Goal: Navigation & Orientation: Find specific page/section

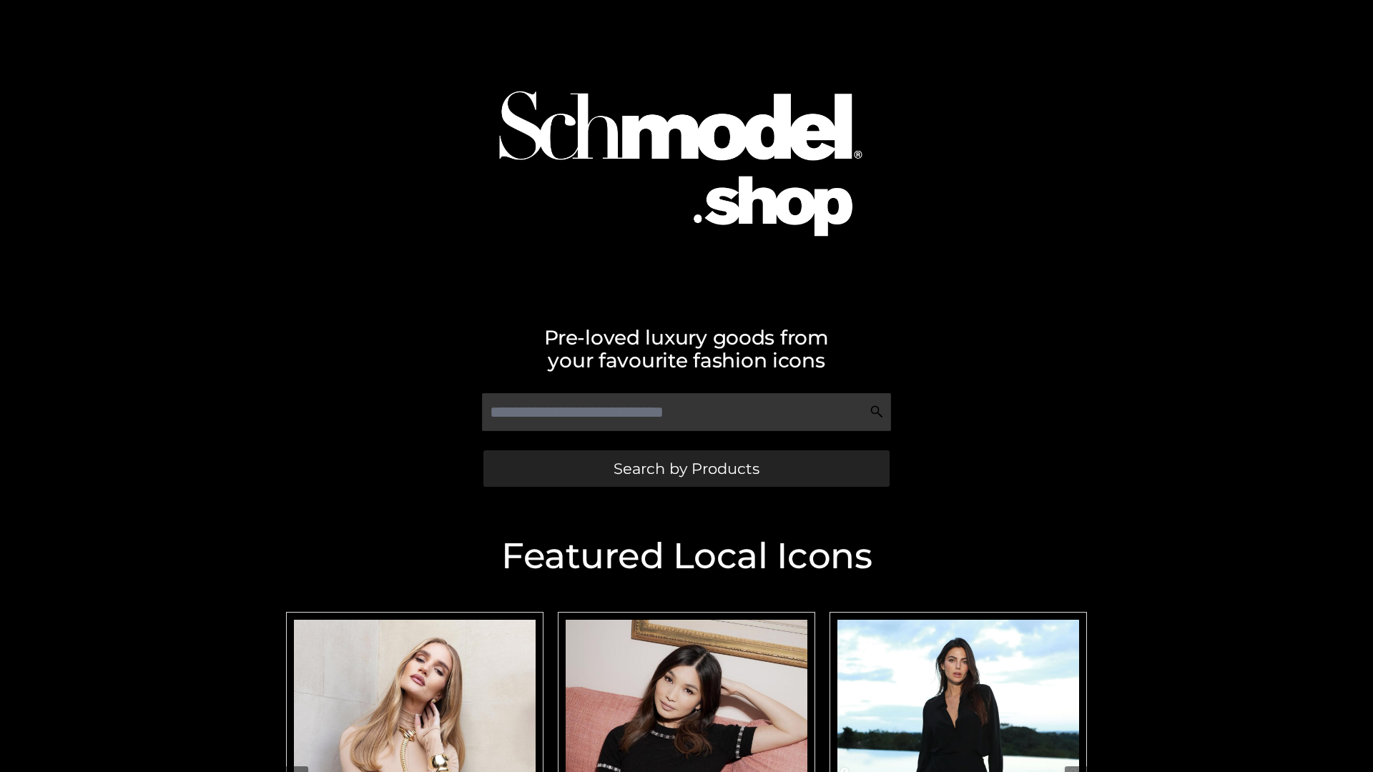
click at [686, 468] on span "Search by Products" at bounding box center [687, 468] width 146 height 15
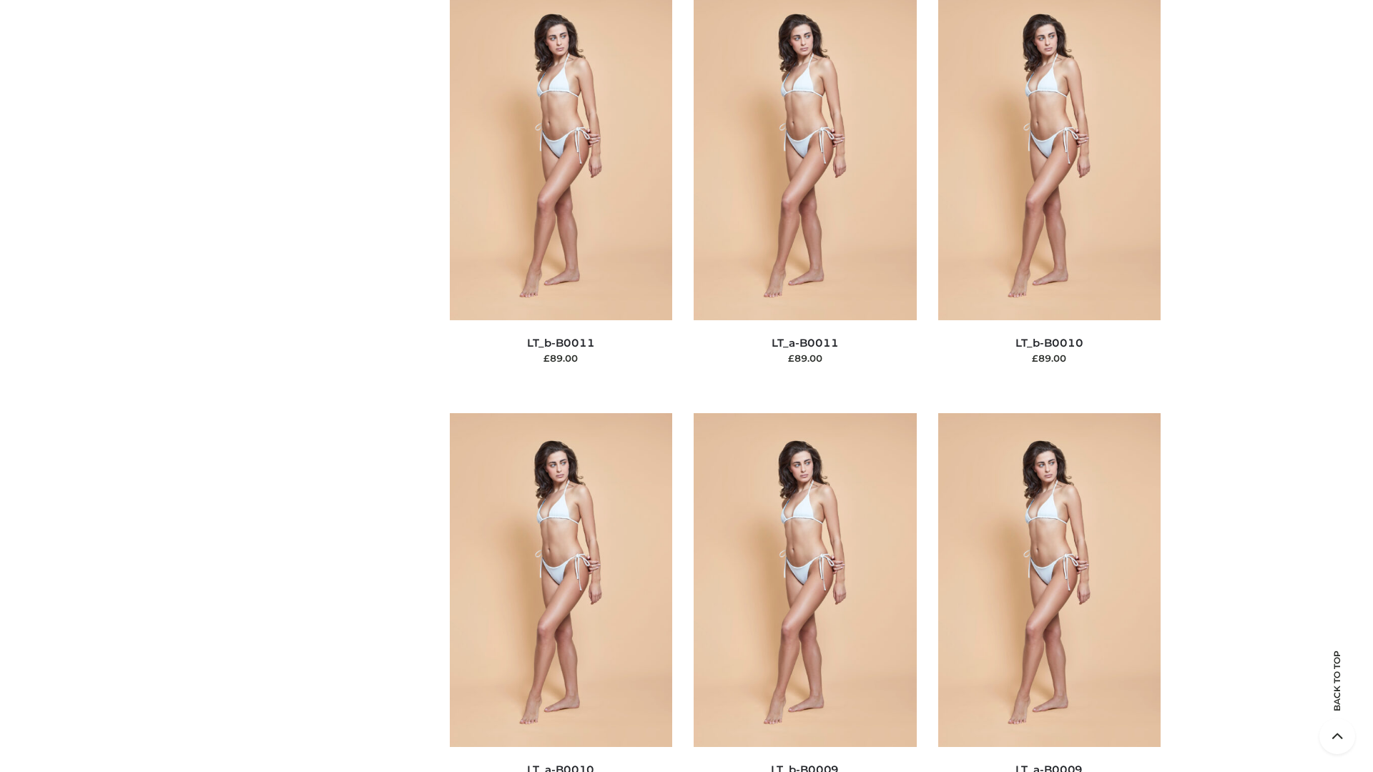
scroll to position [6423, 0]
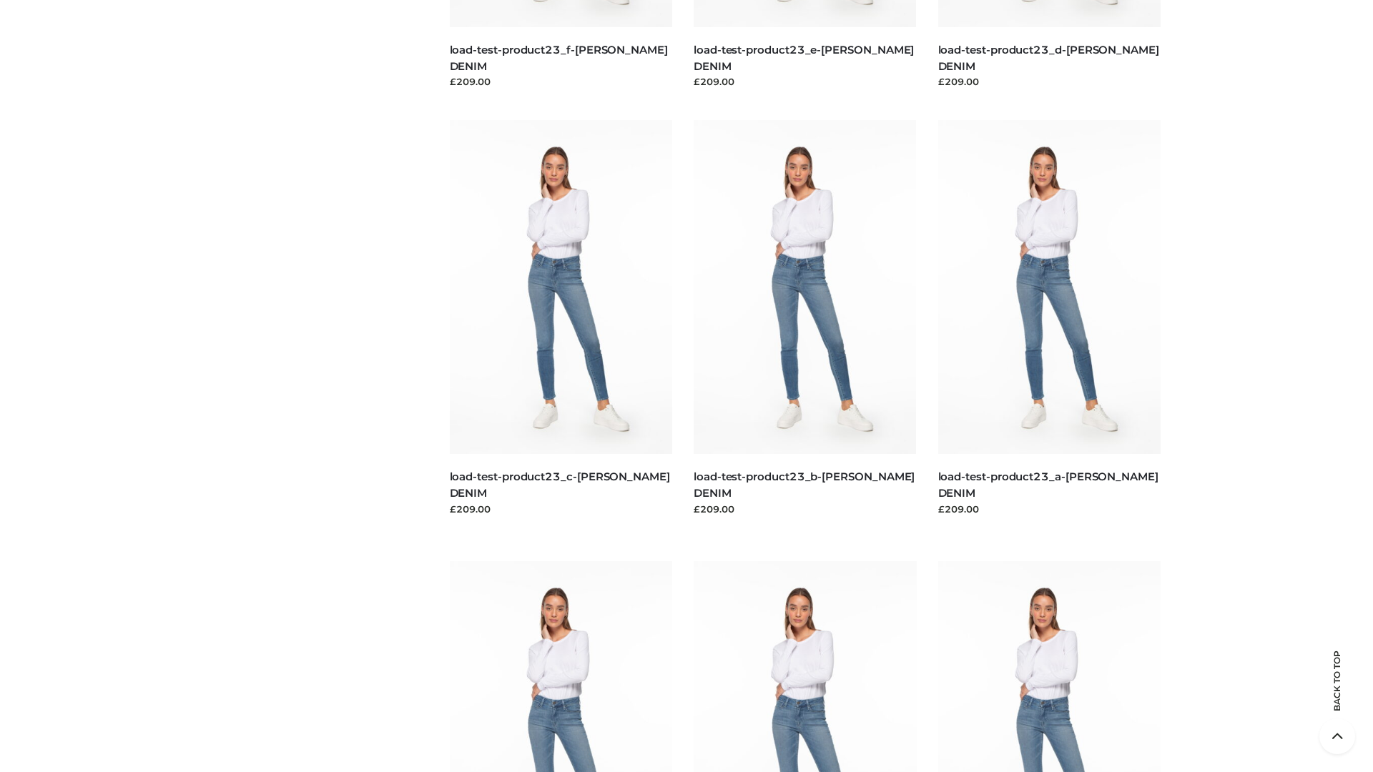
scroll to position [1255, 0]
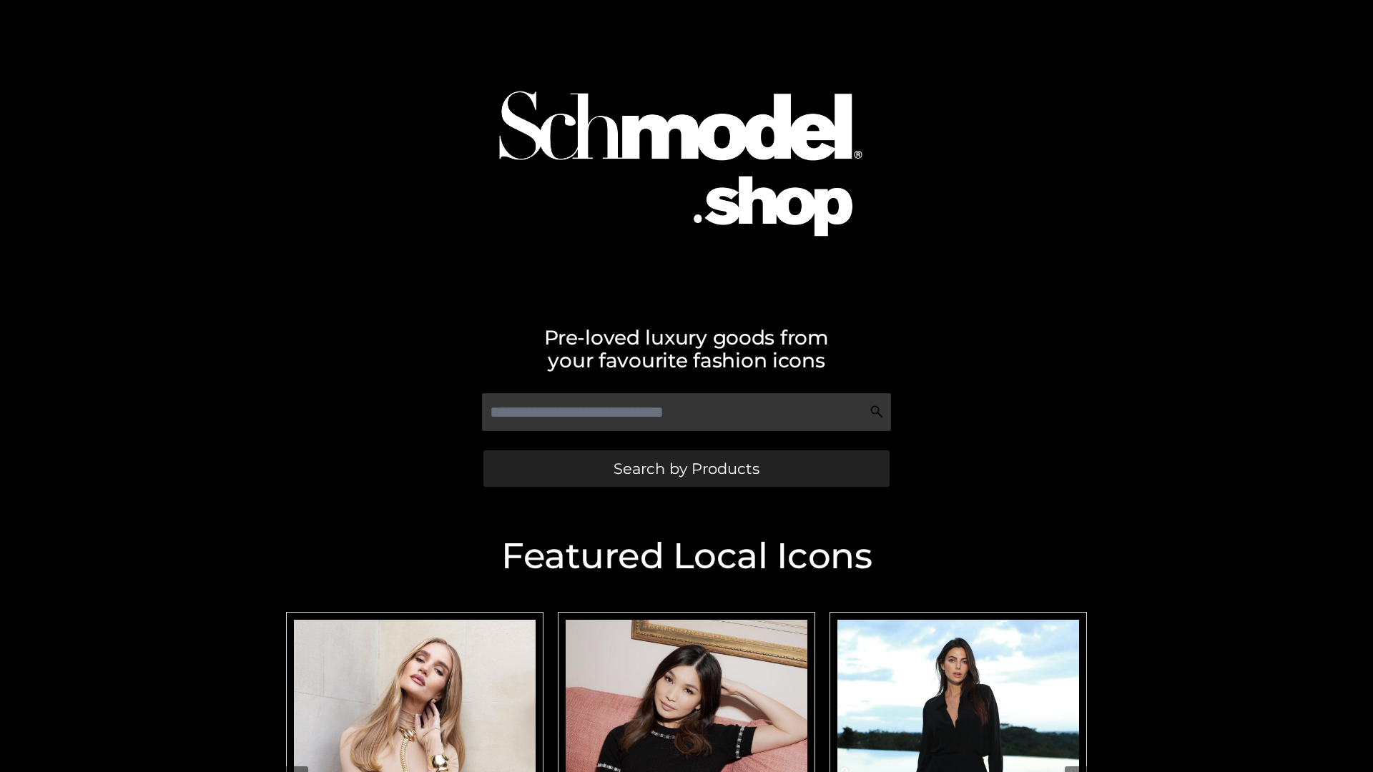
click at [686, 468] on span "Search by Products" at bounding box center [687, 468] width 146 height 15
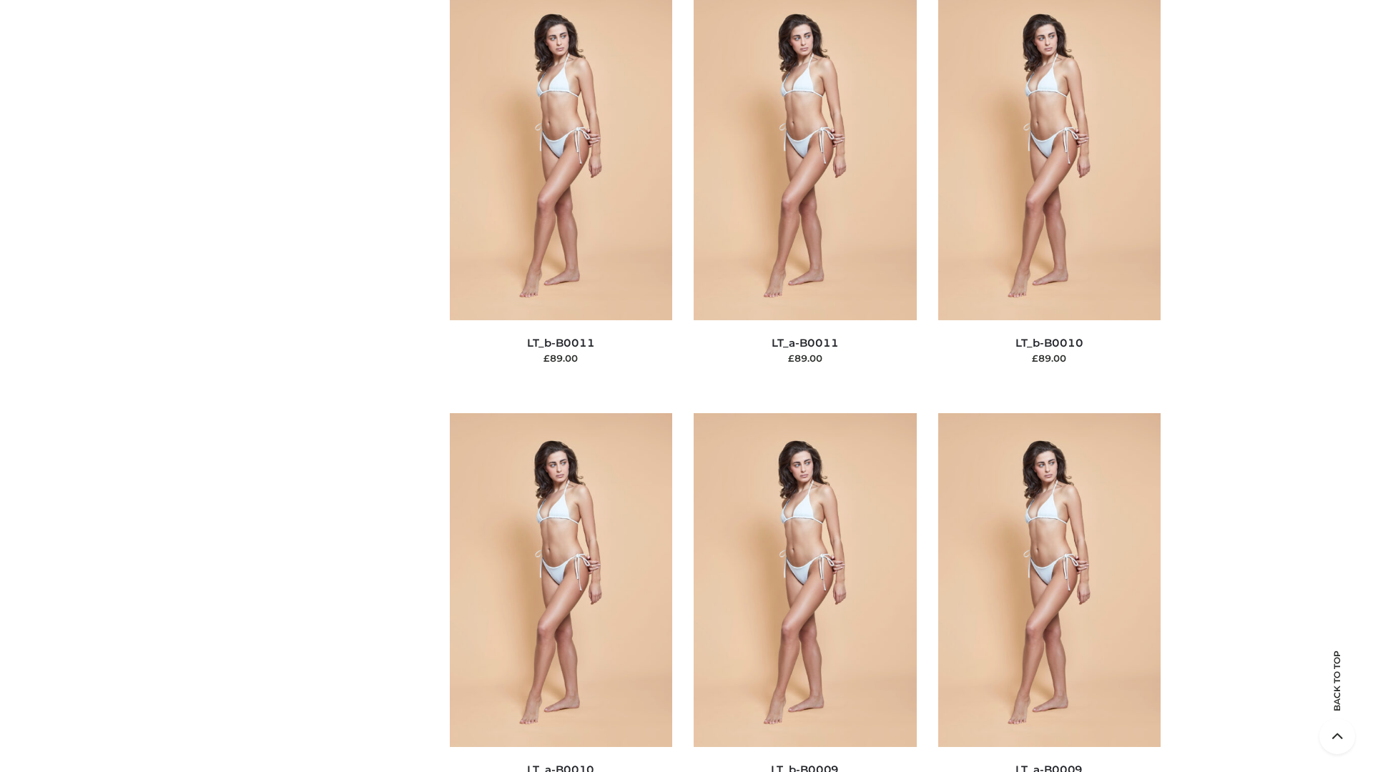
scroll to position [6423, 0]
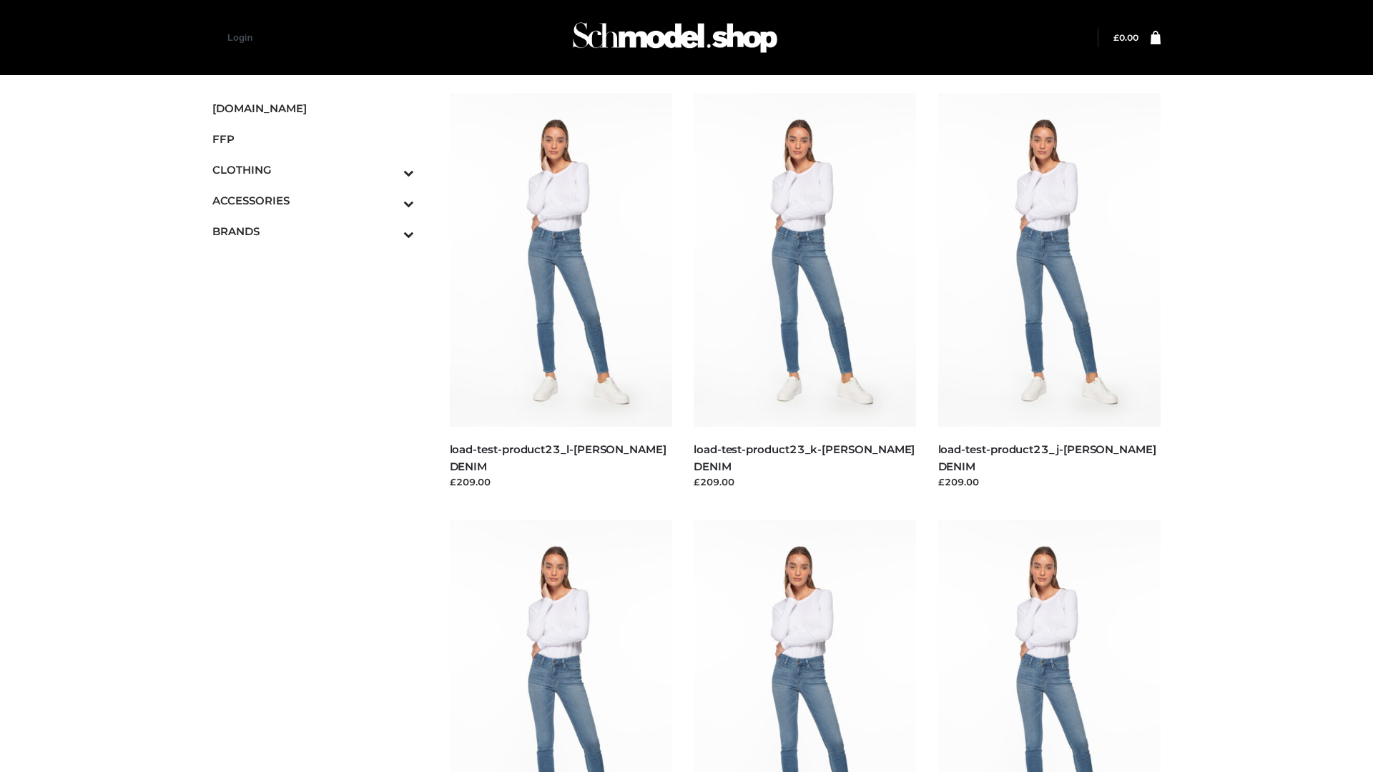
scroll to position [1255, 0]
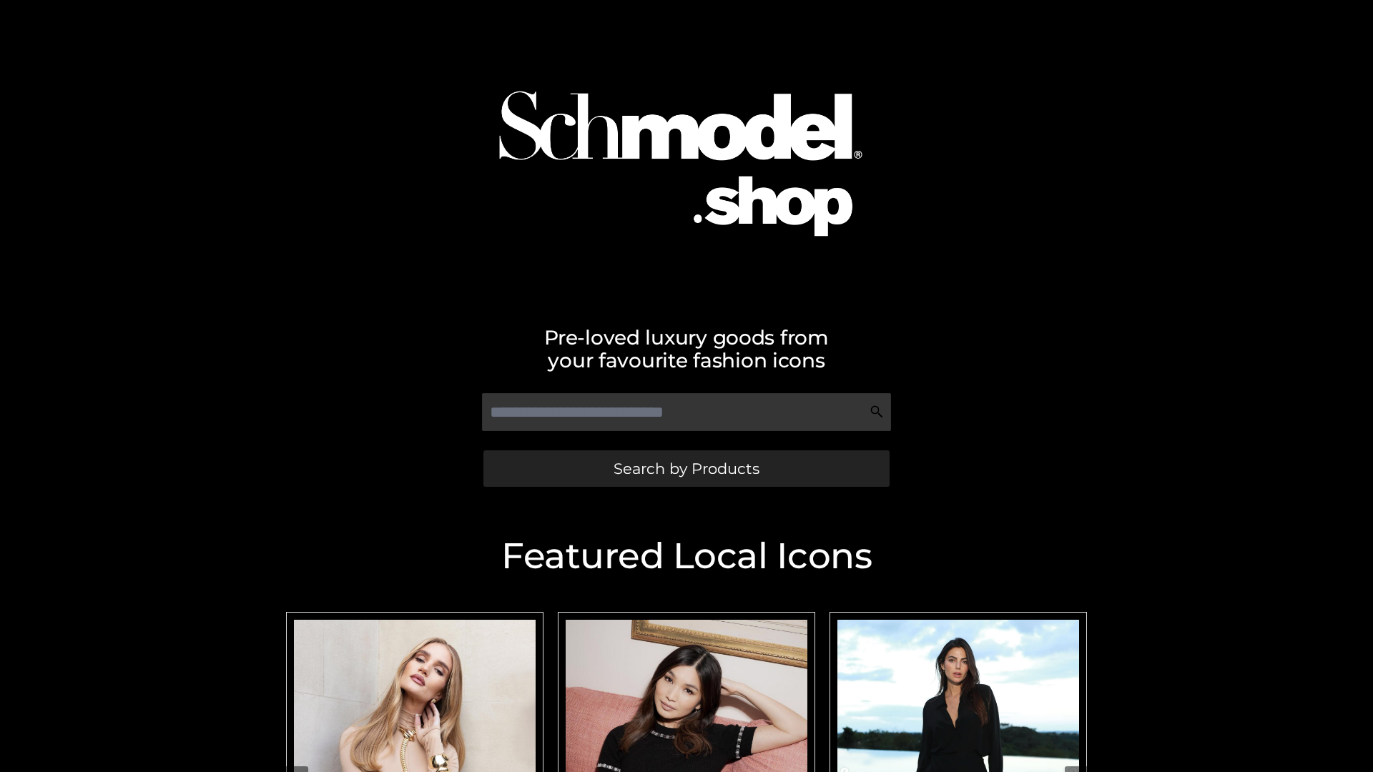
click at [686, 468] on span "Search by Products" at bounding box center [687, 468] width 146 height 15
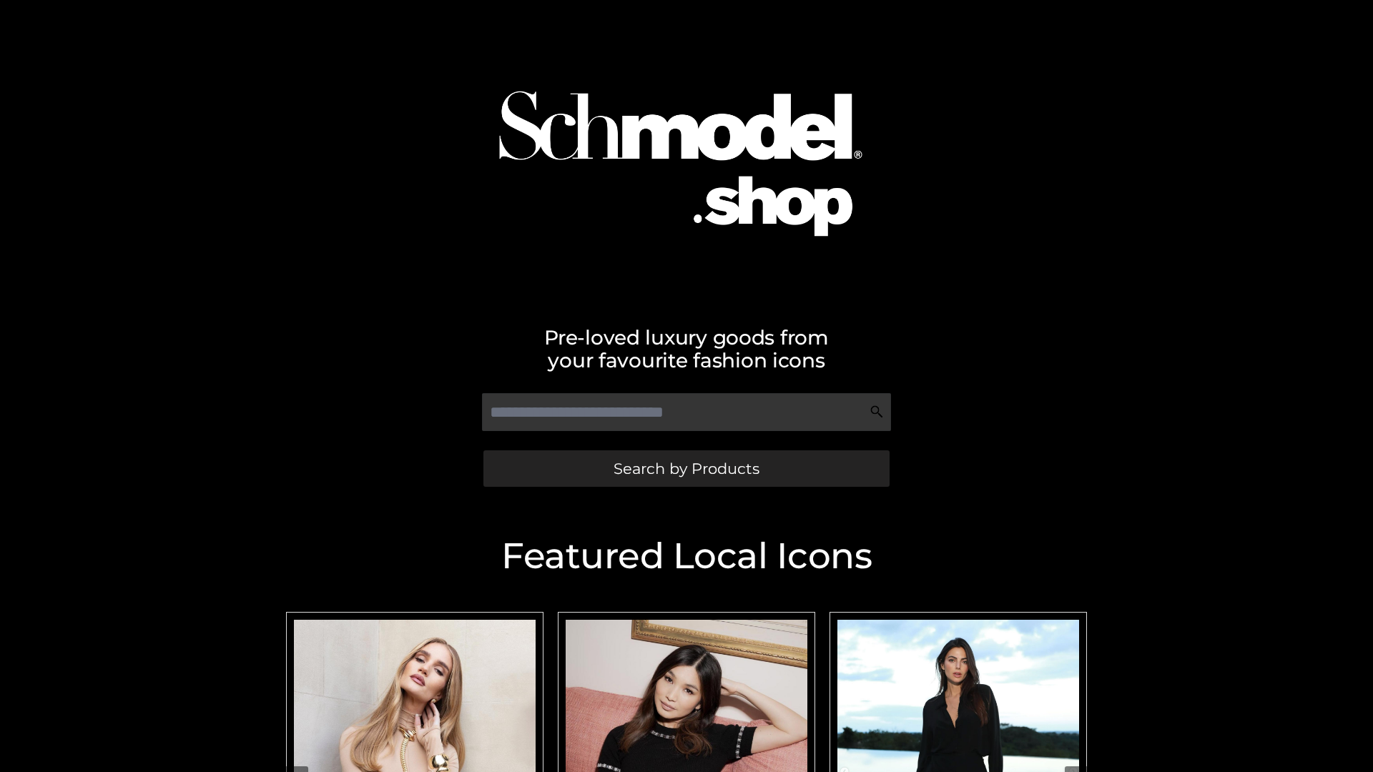
click at [686, 468] on span "Search by Products" at bounding box center [687, 468] width 146 height 15
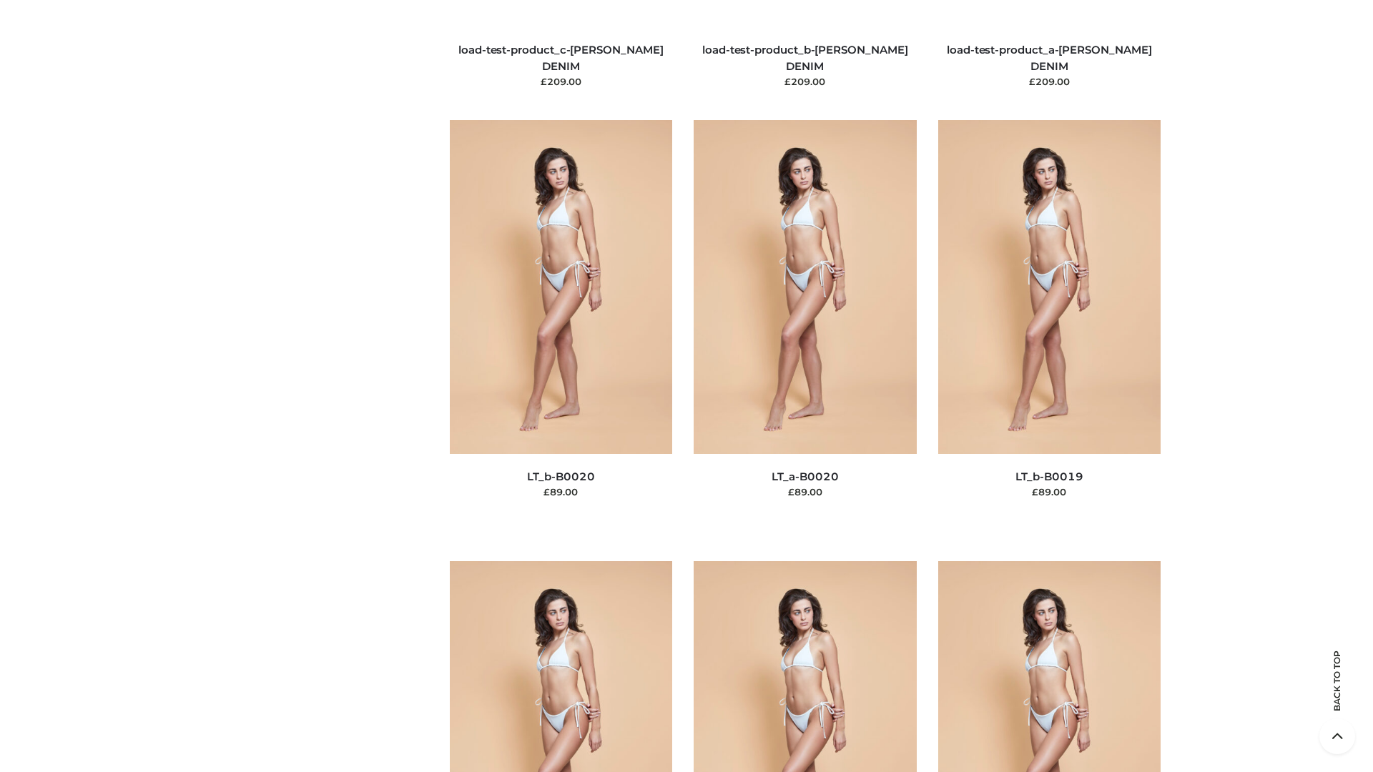
scroll to position [4700, 0]
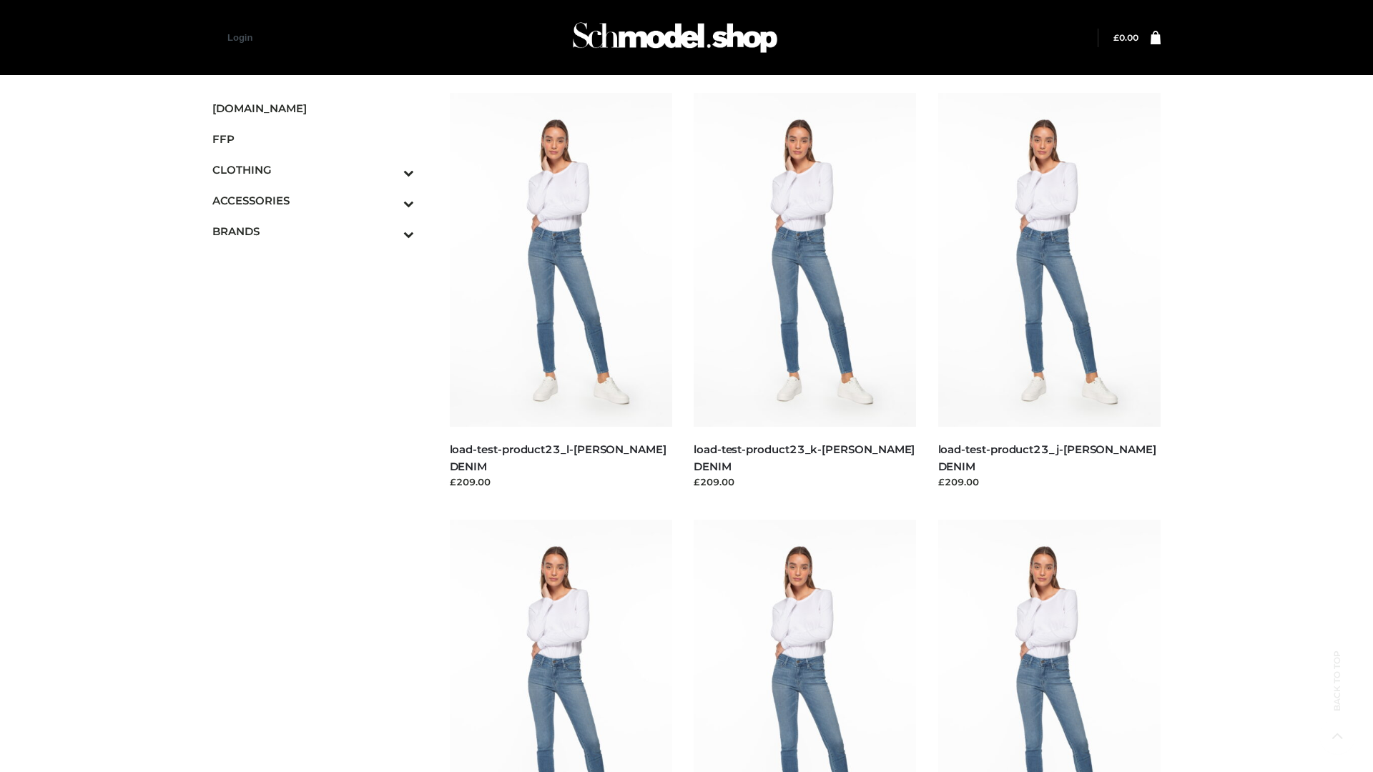
scroll to position [1255, 0]
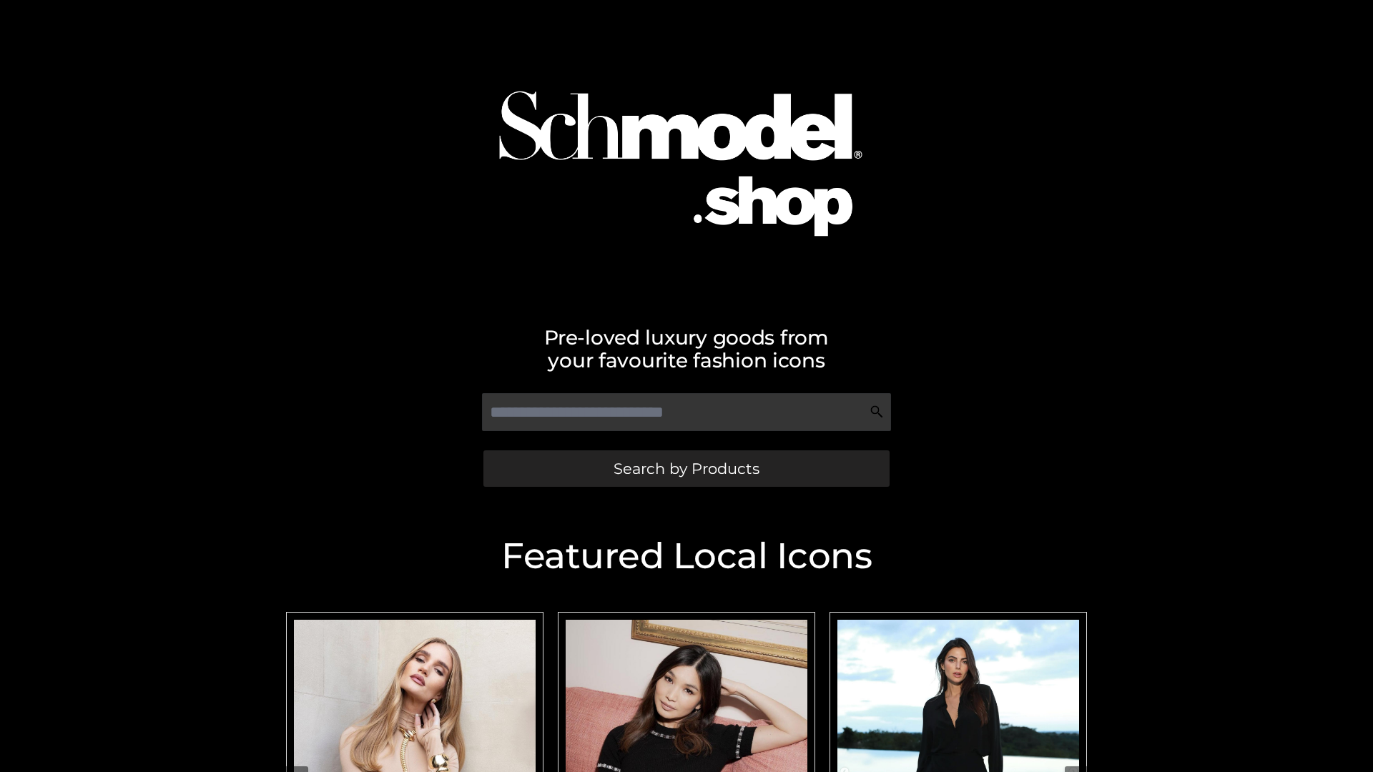
click at [686, 468] on span "Search by Products" at bounding box center [687, 468] width 146 height 15
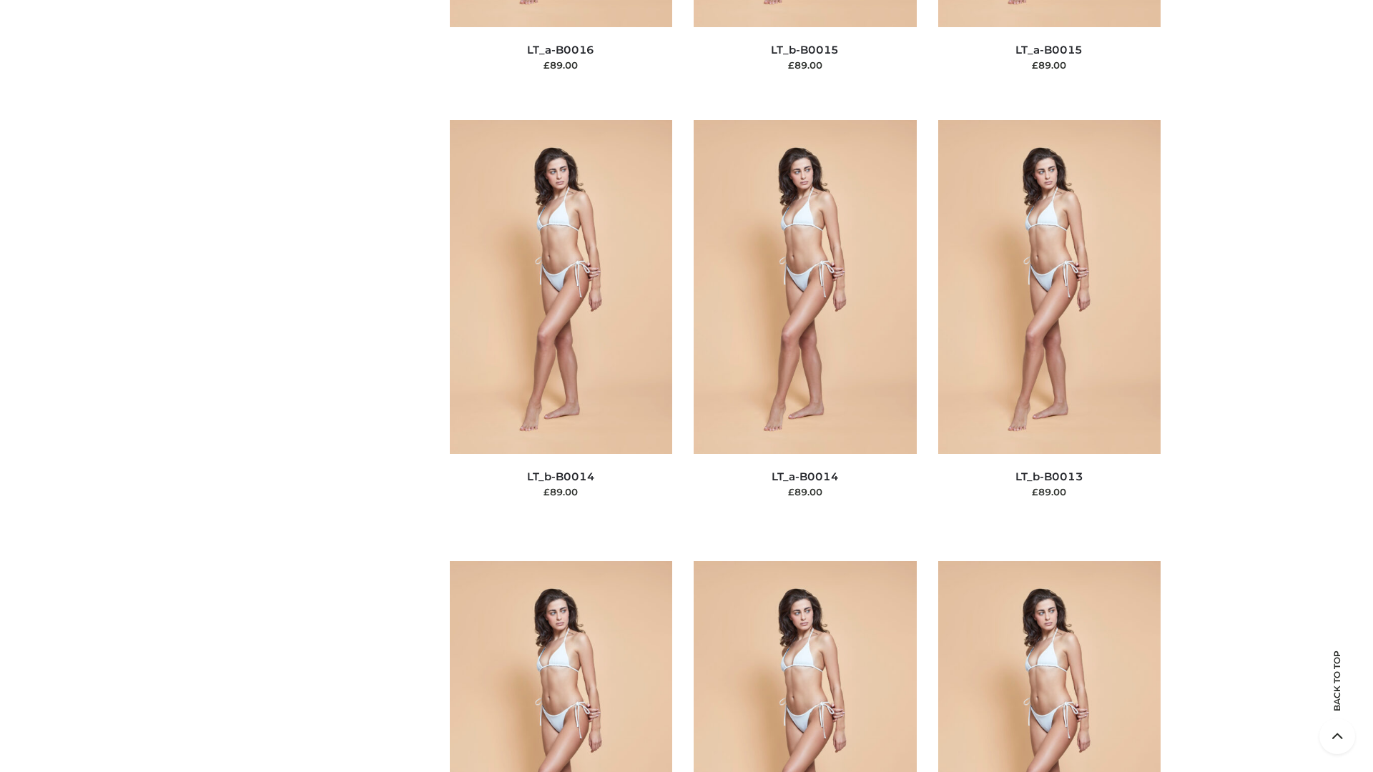
scroll to position [5087, 0]
